Goal: Find specific page/section: Find specific page/section

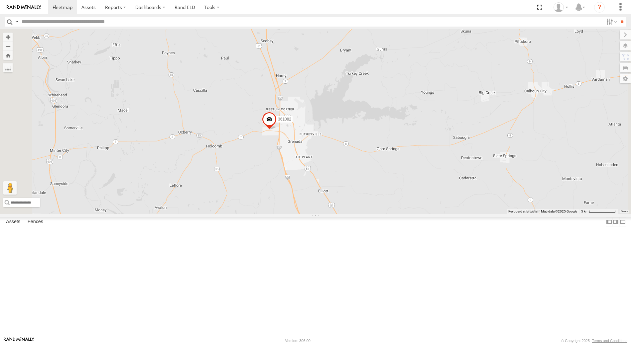
click at [277, 130] on span at bounding box center [269, 121] width 15 height 18
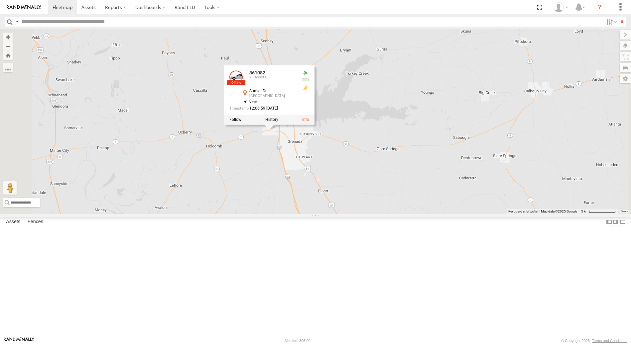
click at [259, 168] on div "361082 414651 361081 414652 (Camera for 361082) 357660104100789 361082 All [GEO…" at bounding box center [315, 121] width 631 height 185
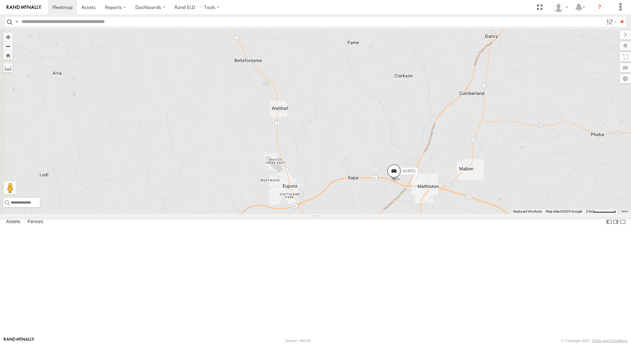
drag, startPoint x: 348, startPoint y: 179, endPoint x: 425, endPoint y: 193, distance: 78.1
click at [425, 193] on div "361082 414651 361081 414652 (Camera for 361082) 357660104100789" at bounding box center [315, 121] width 631 height 185
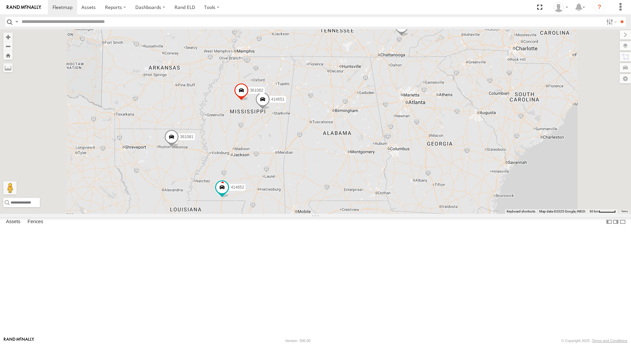
click at [179, 148] on span at bounding box center [171, 139] width 15 height 18
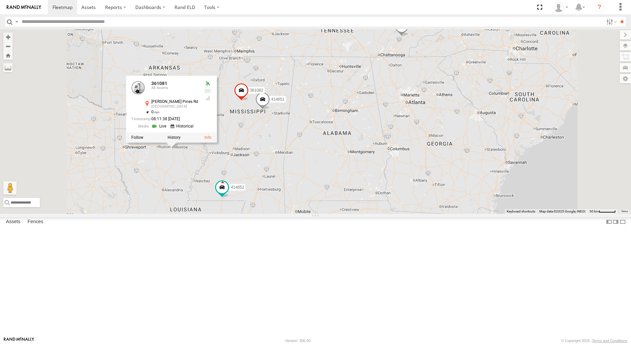
click at [409, 37] on span at bounding box center [401, 28] width 15 height 18
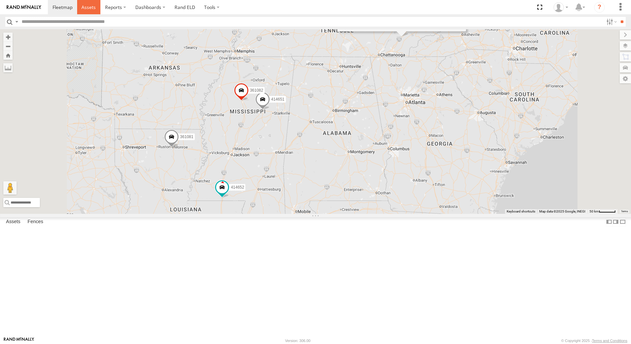
click at [93, 7] on span at bounding box center [88, 7] width 14 height 6
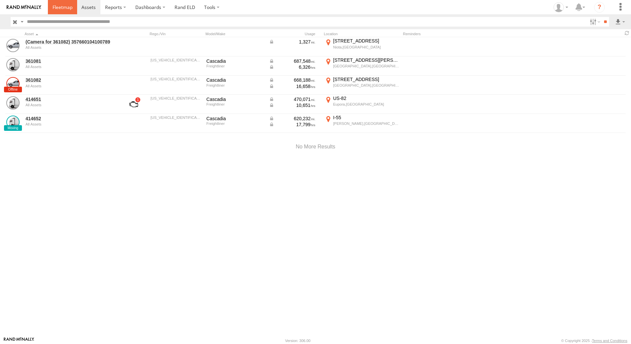
click at [63, 6] on span at bounding box center [63, 7] width 20 height 6
